Goal: Information Seeking & Learning: Learn about a topic

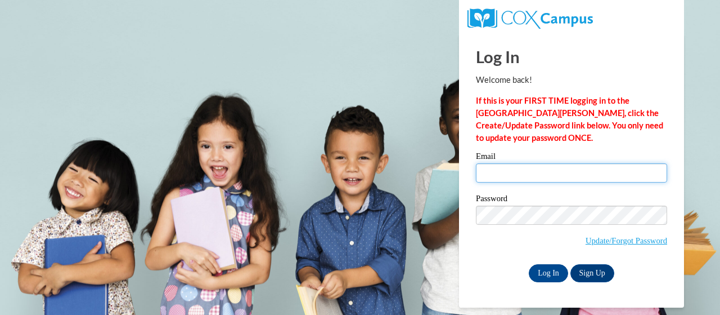
click at [526, 176] on input "Email" at bounding box center [571, 172] width 191 height 19
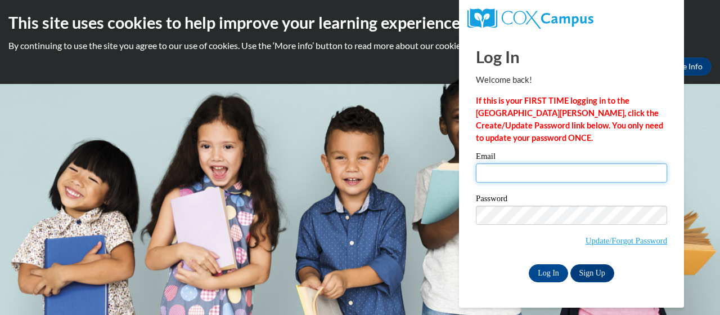
type input "[PERSON_NAME][EMAIL_ADDRESS][PERSON_NAME][DOMAIN_NAME]"
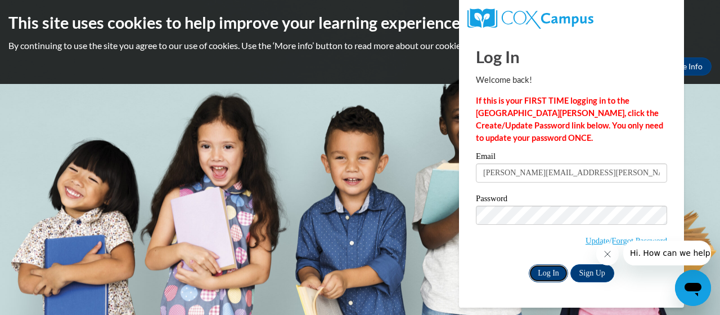
click at [555, 270] on input "Log In" at bounding box center [548, 273] width 39 height 18
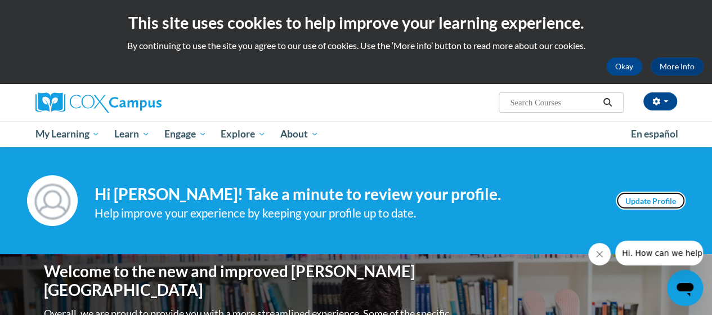
click at [633, 202] on link "Update Profile" at bounding box center [651, 200] width 70 height 18
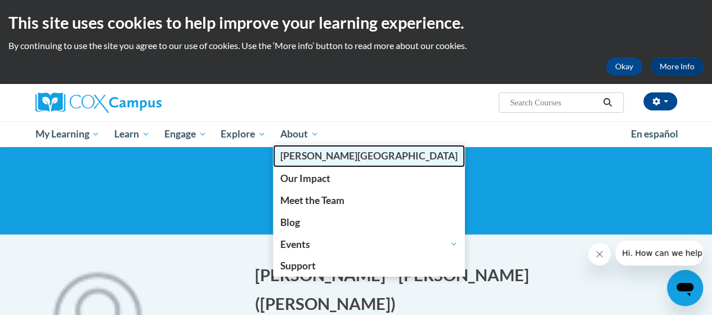
click at [310, 155] on span "[PERSON_NAME][GEOGRAPHIC_DATA]" at bounding box center [368, 156] width 177 height 12
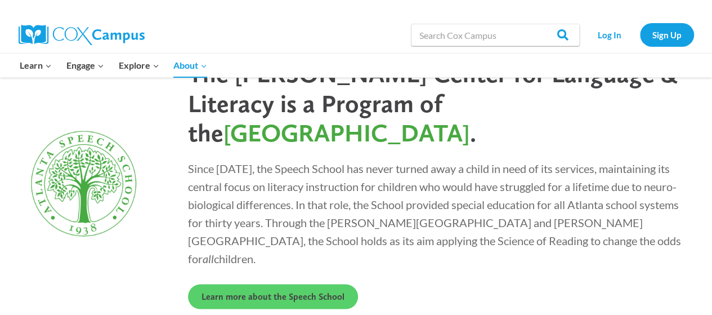
scroll to position [3162, 0]
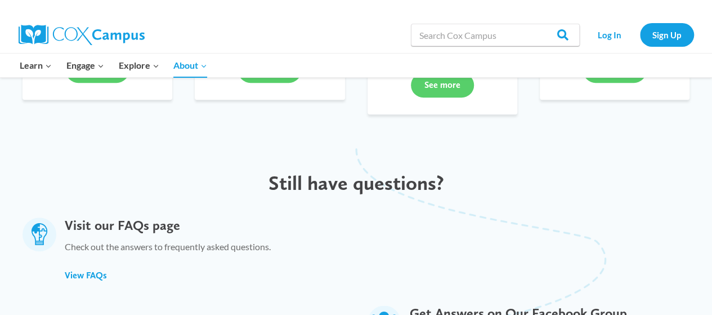
scroll to position [619, 0]
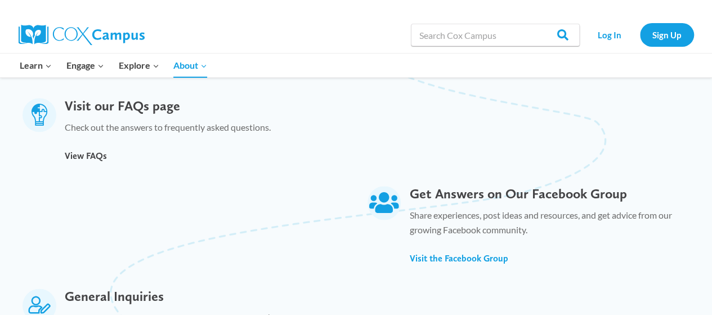
click at [78, 155] on span "View FAQs" at bounding box center [86, 155] width 42 height 11
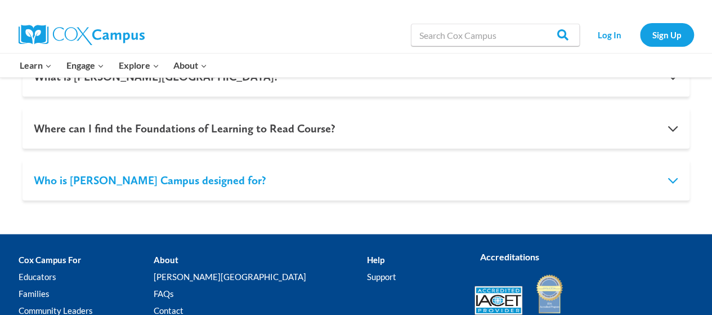
scroll to position [1257, 0]
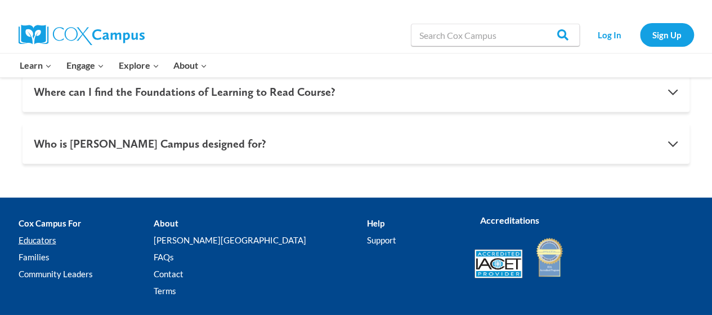
click at [41, 241] on link "Educators" at bounding box center [86, 239] width 135 height 17
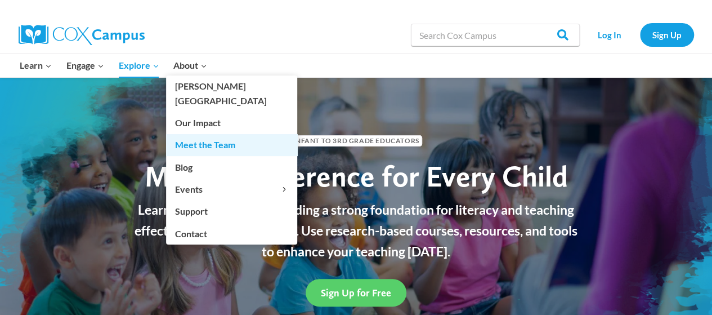
click at [204, 134] on link "Meet the Team" at bounding box center [231, 144] width 131 height 21
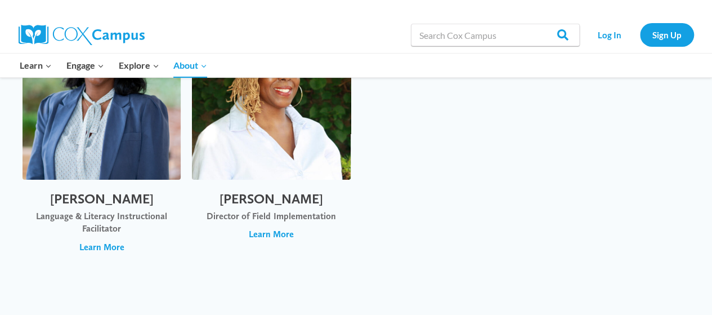
scroll to position [3973, 0]
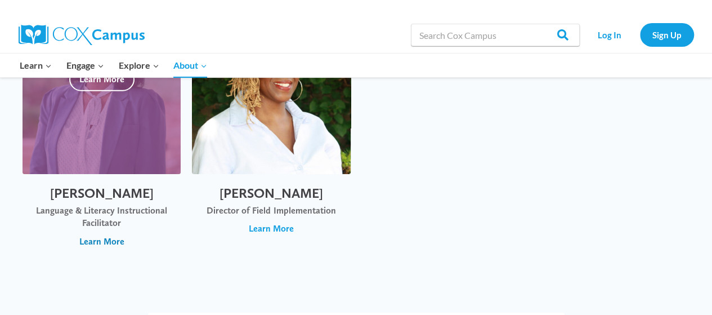
click at [109, 235] on span "Learn More" at bounding box center [101, 241] width 45 height 12
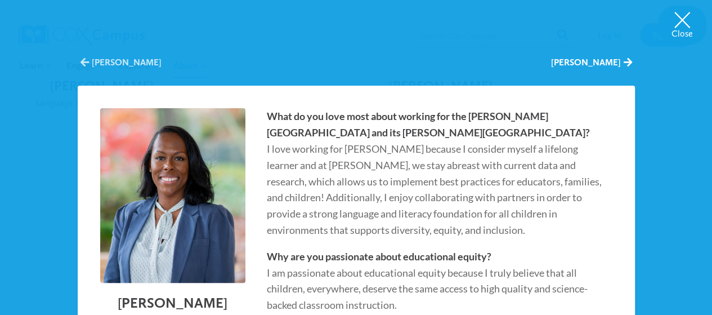
scroll to position [4080, 0]
click at [168, 297] on h2 "Darná Turner" at bounding box center [172, 302] width 145 height 17
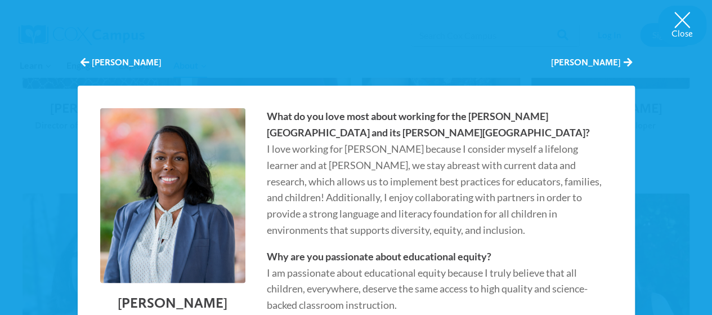
scroll to position [1067, 0]
click at [684, 19] on button "Close" at bounding box center [682, 25] width 48 height 39
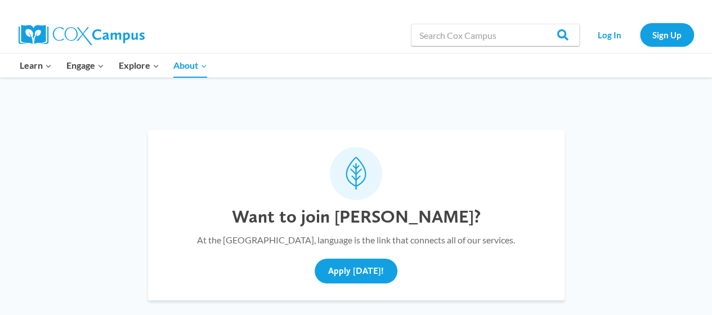
scroll to position [4169, 0]
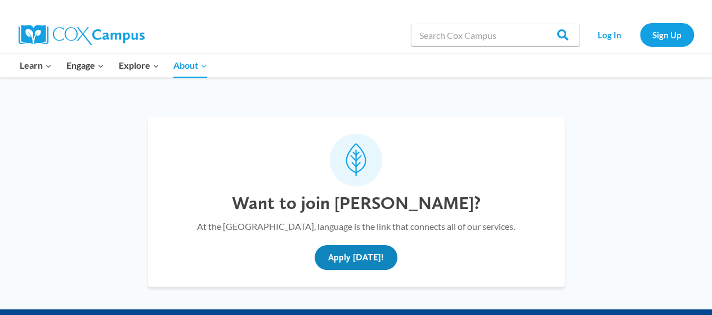
click at [348, 245] on button "Apply Today!" at bounding box center [356, 257] width 83 height 25
click at [364, 144] on icon at bounding box center [356, 159] width 20 height 30
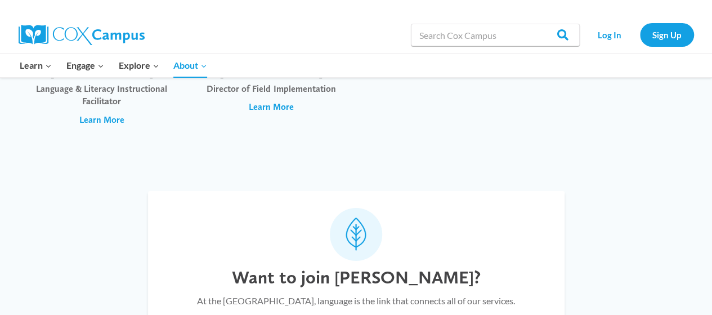
scroll to position [3944, 0]
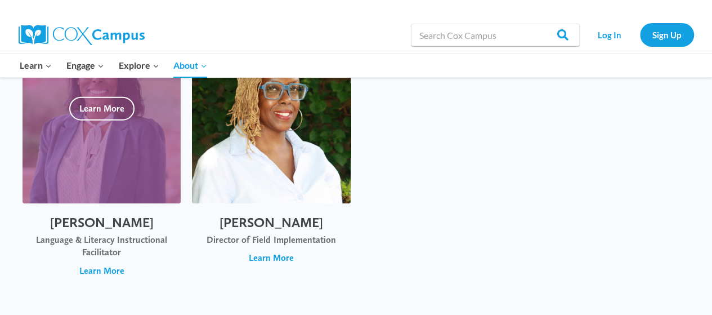
click at [124, 140] on div at bounding box center [102, 109] width 158 height 190
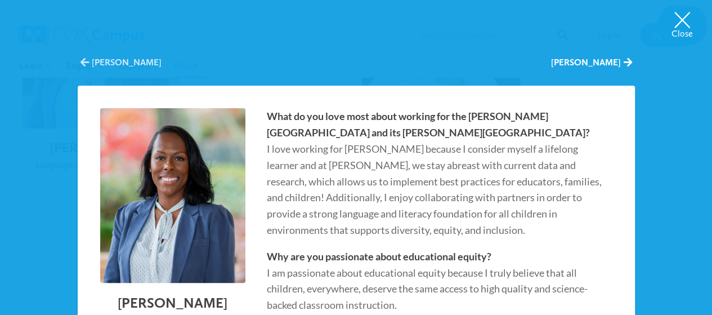
scroll to position [4000, 0]
click at [190, 177] on img "Darná Turner" at bounding box center [172, 195] width 153 height 183
click at [315, 132] on p "What do you love most about working for the Rollins Center and its Cox Campus? …" at bounding box center [434, 172] width 335 height 129
click at [679, 21] on button "Close" at bounding box center [682, 25] width 48 height 39
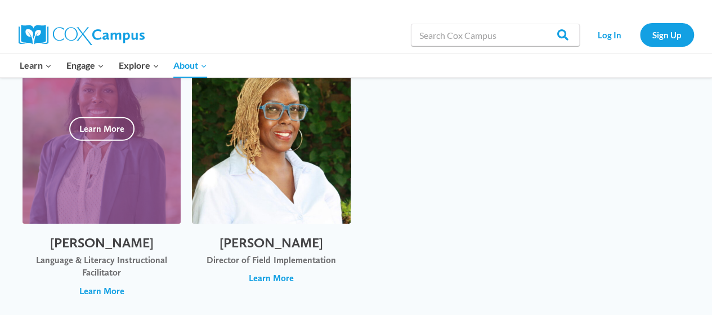
scroll to position [3908, 0]
